Goal: Task Accomplishment & Management: Manage account settings

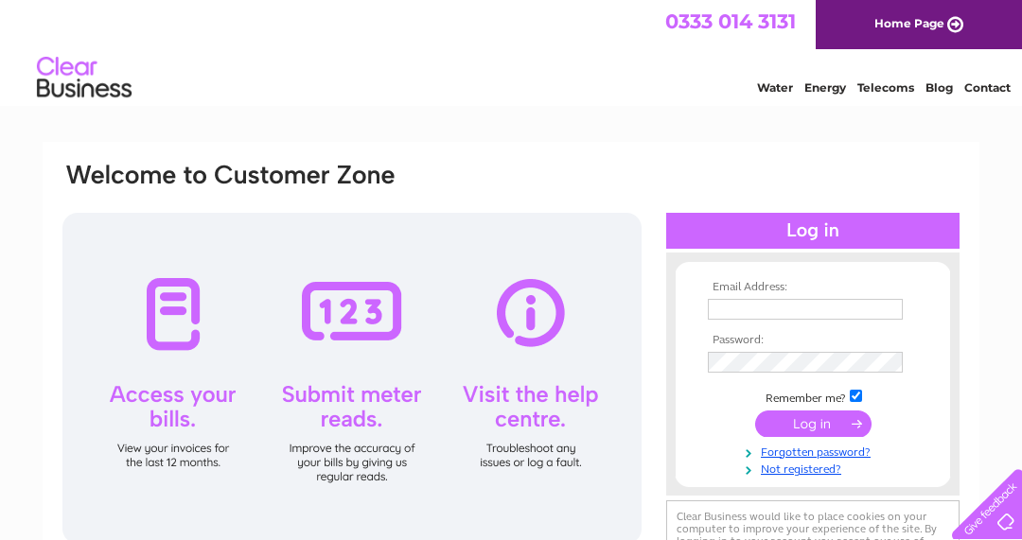
type input "info@turriffdentalcare.co.uk"
click at [804, 428] on input "submit" at bounding box center [813, 424] width 116 height 27
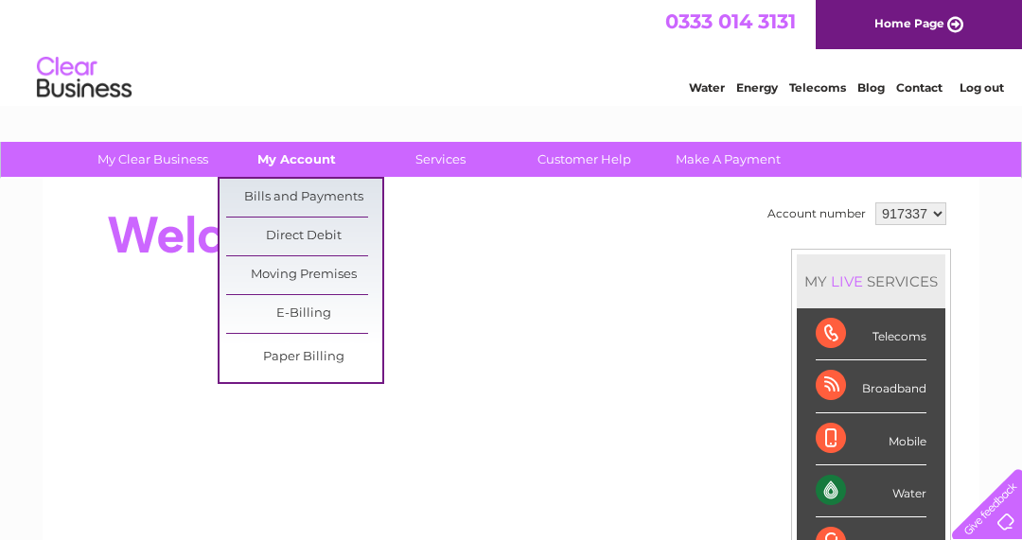
click at [293, 156] on link "My Account" at bounding box center [297, 159] width 156 height 35
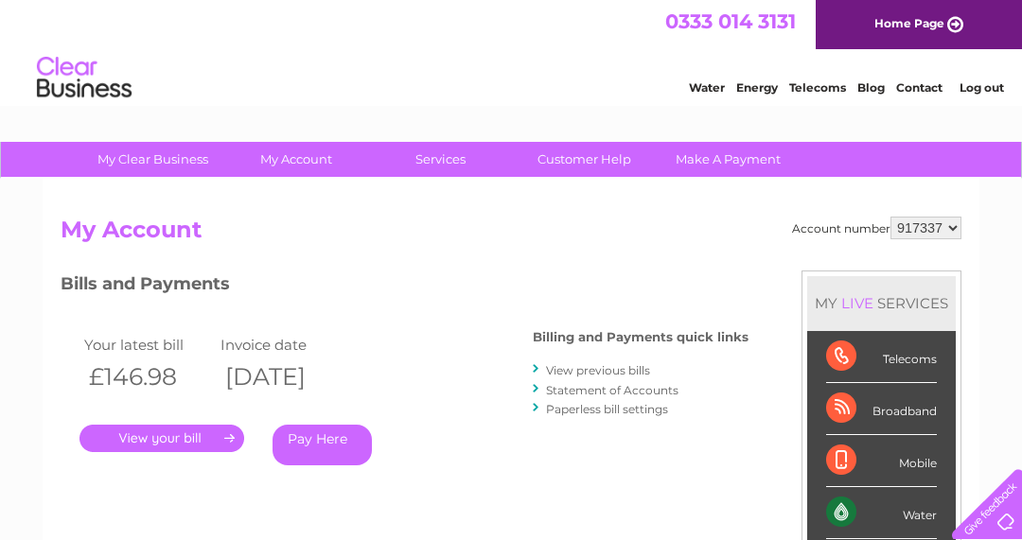
click at [165, 436] on link "." at bounding box center [162, 438] width 165 height 27
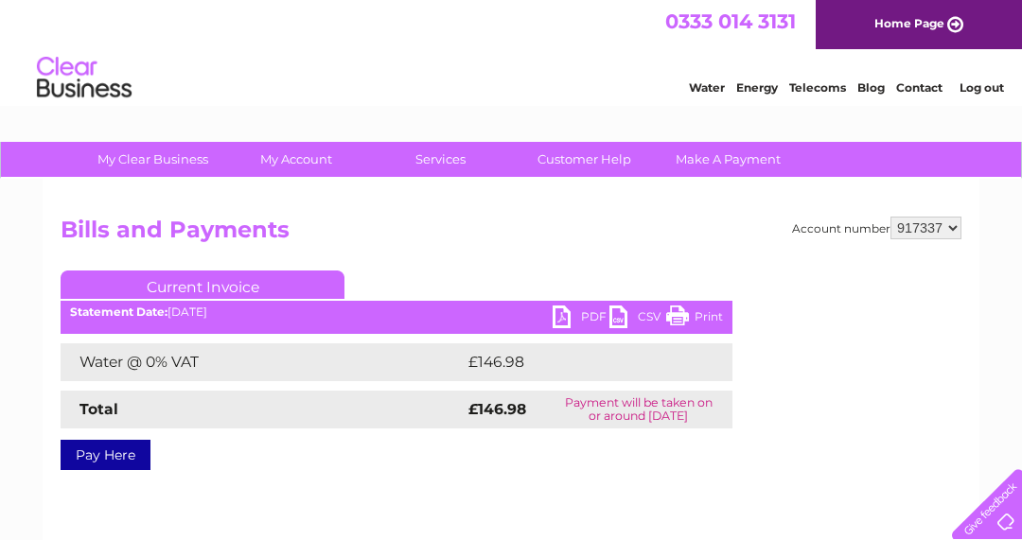
click at [562, 317] on link "PDF" at bounding box center [581, 319] width 57 height 27
click at [992, 81] on link "Log out" at bounding box center [982, 87] width 44 height 14
